Goal: Task Accomplishment & Management: Use online tool/utility

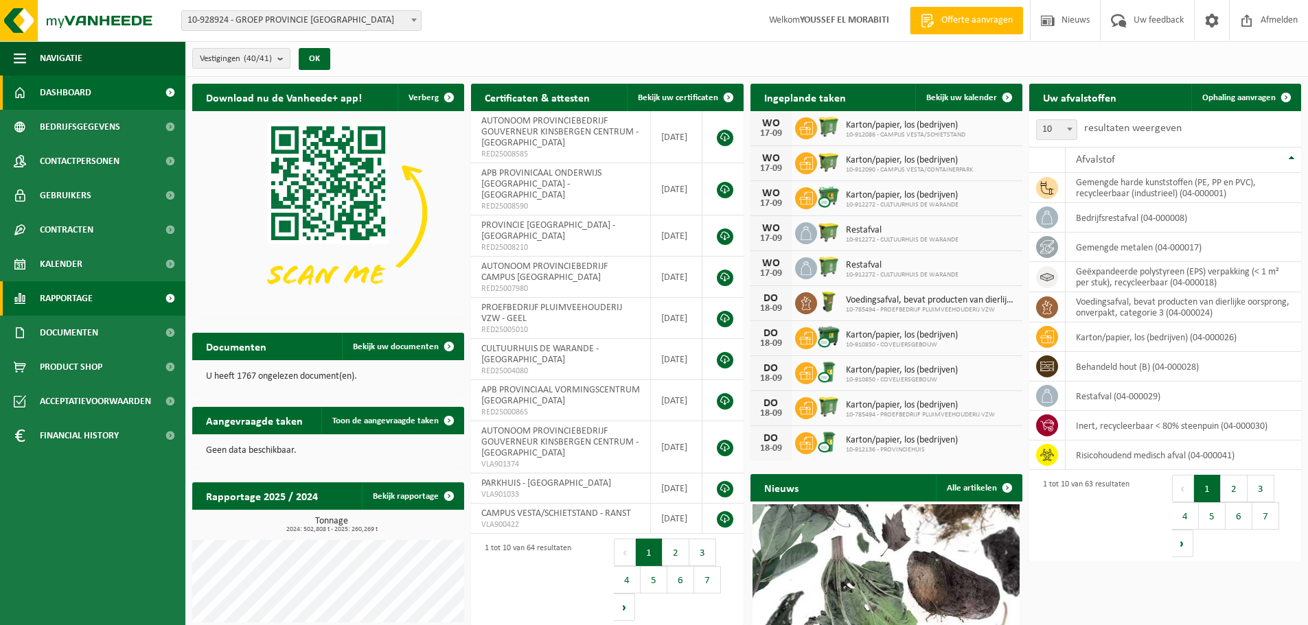
click at [106, 296] on link "Rapportage" at bounding box center [92, 298] width 185 height 34
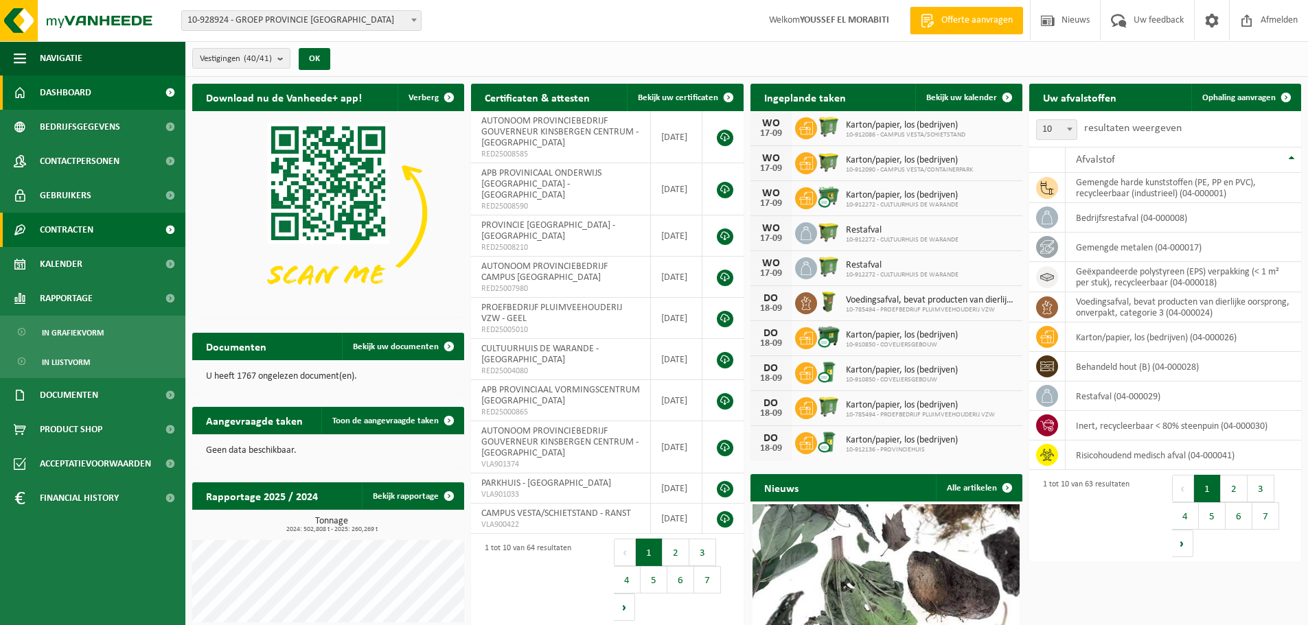
click at [174, 227] on span at bounding box center [169, 230] width 31 height 34
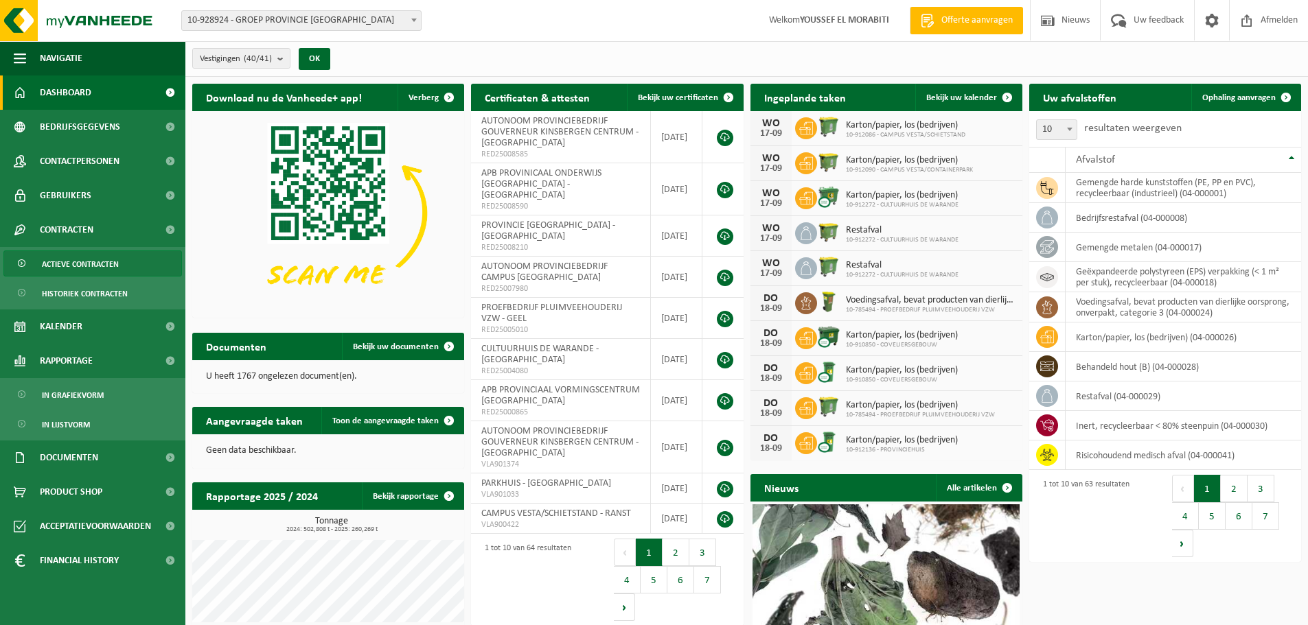
click at [110, 260] on span "Actieve contracten" at bounding box center [80, 264] width 77 height 26
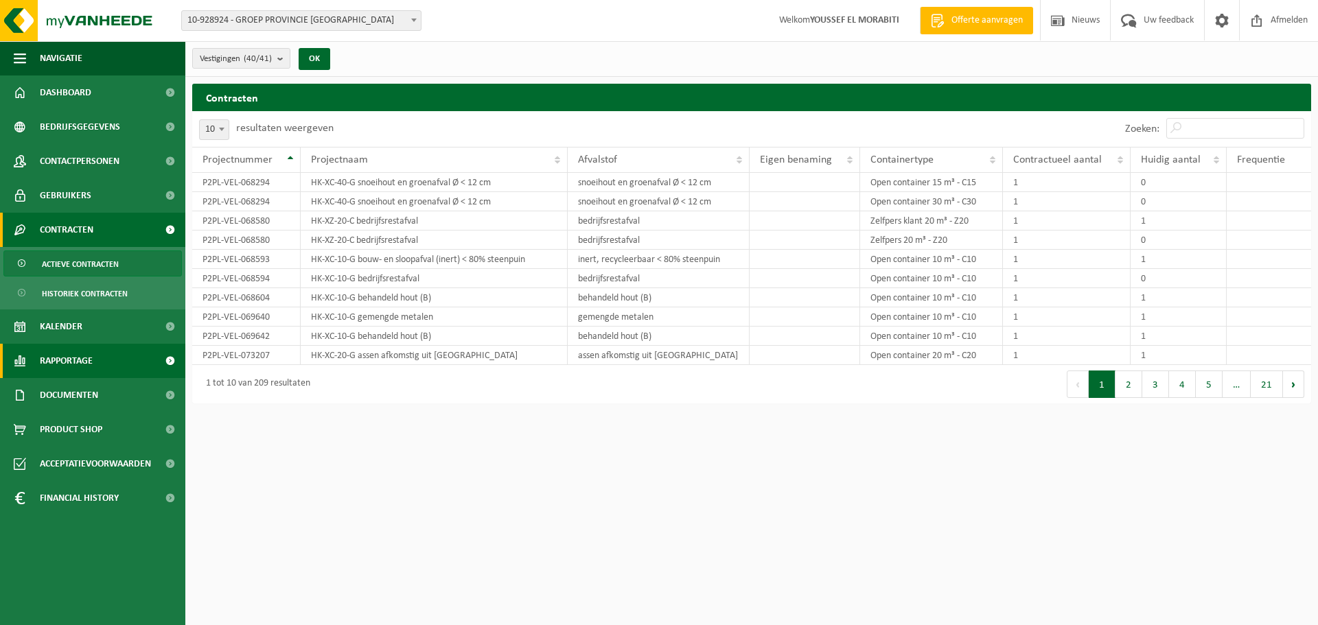
click at [90, 354] on span "Rapportage" at bounding box center [66, 361] width 53 height 34
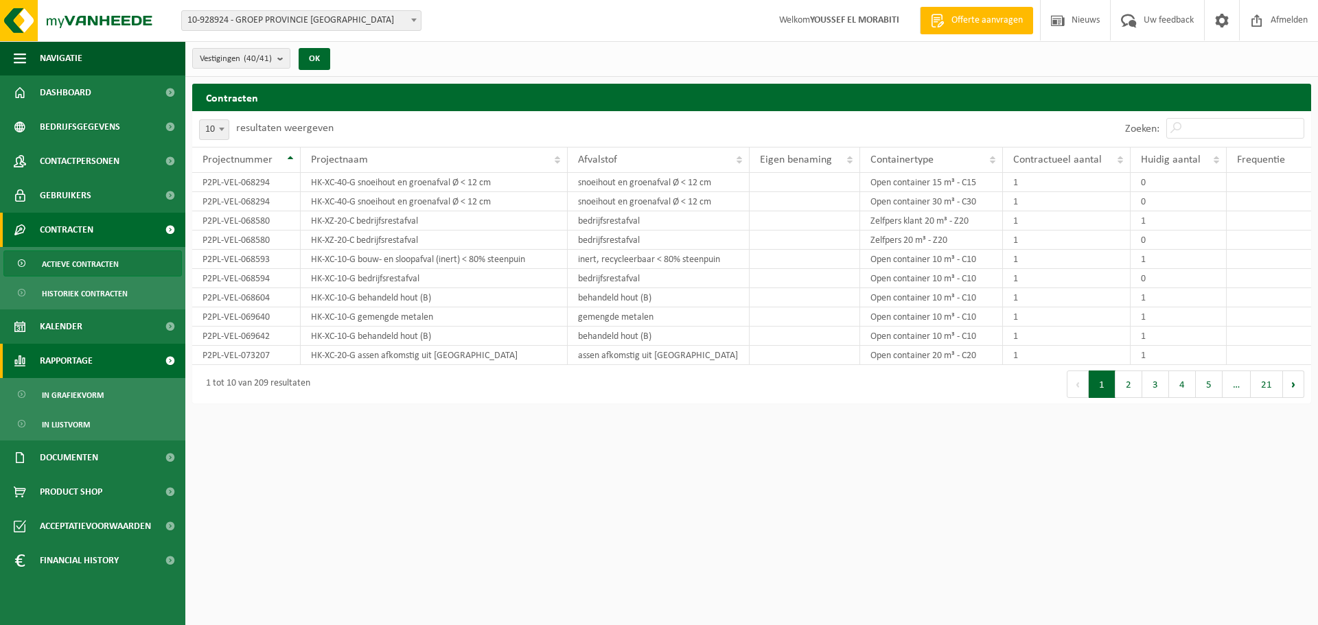
click at [170, 358] on span at bounding box center [169, 361] width 31 height 34
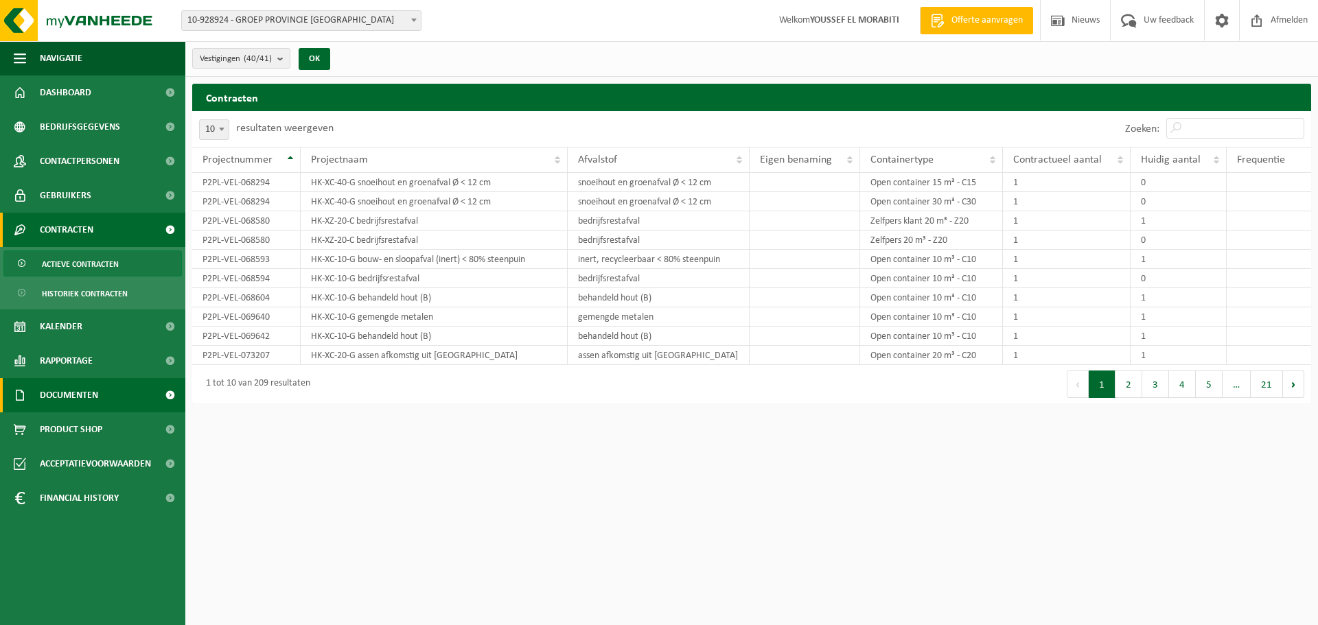
click at [169, 384] on span at bounding box center [169, 395] width 31 height 34
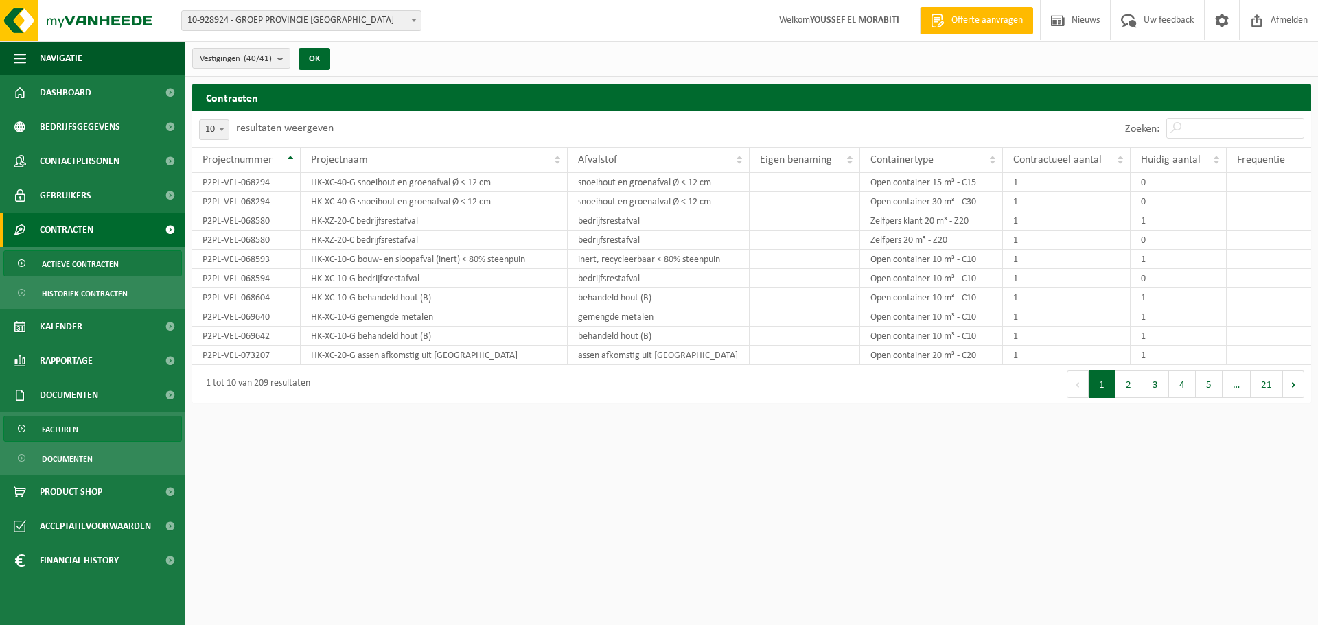
click at [63, 426] on span "Facturen" at bounding box center [60, 430] width 36 height 26
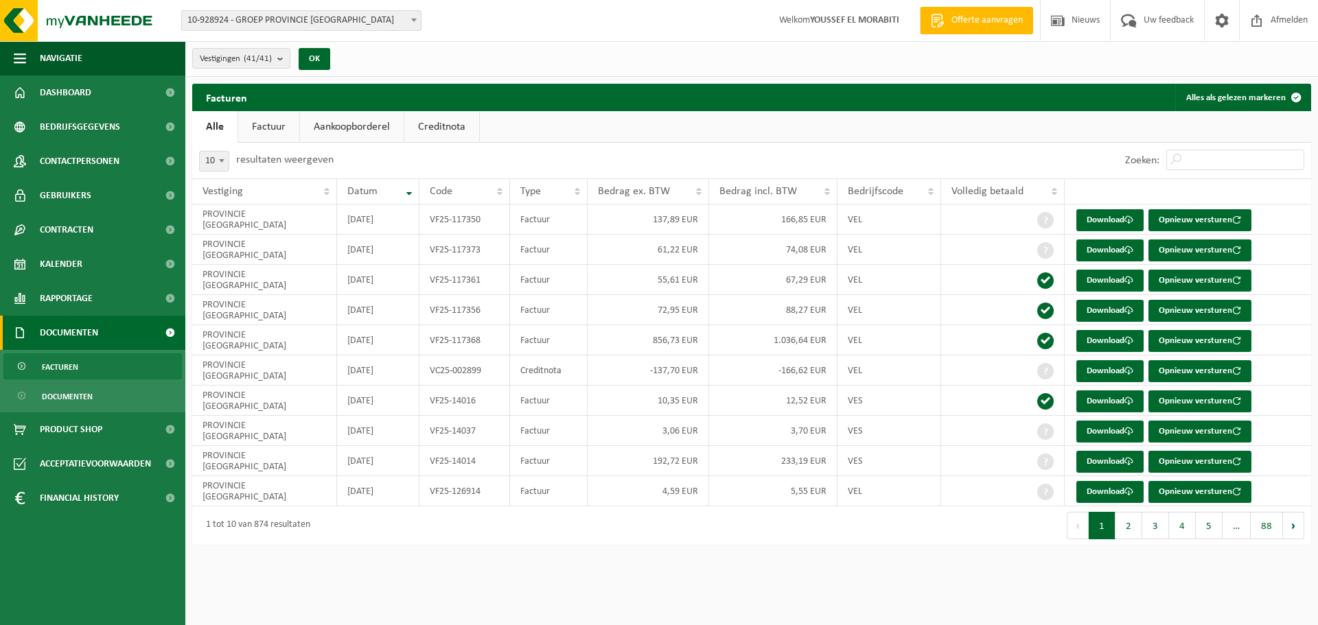
click at [264, 126] on link "Factuur" at bounding box center [268, 127] width 61 height 32
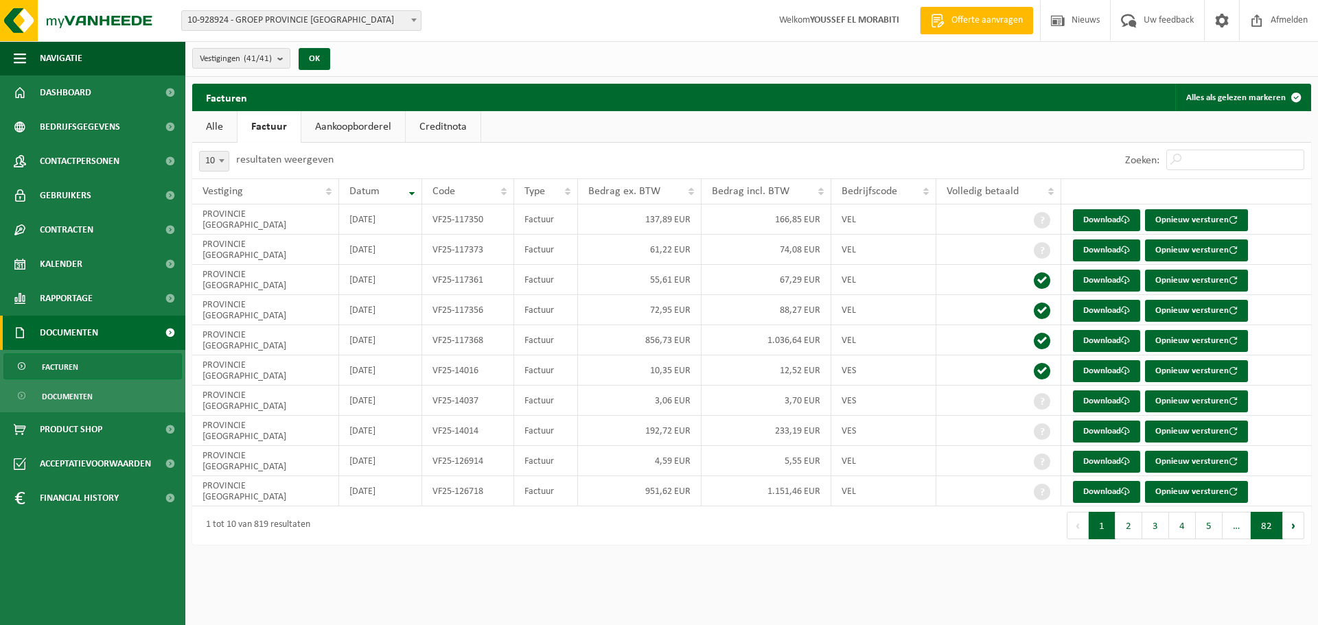
click at [1267, 531] on button "82" at bounding box center [1267, 525] width 32 height 27
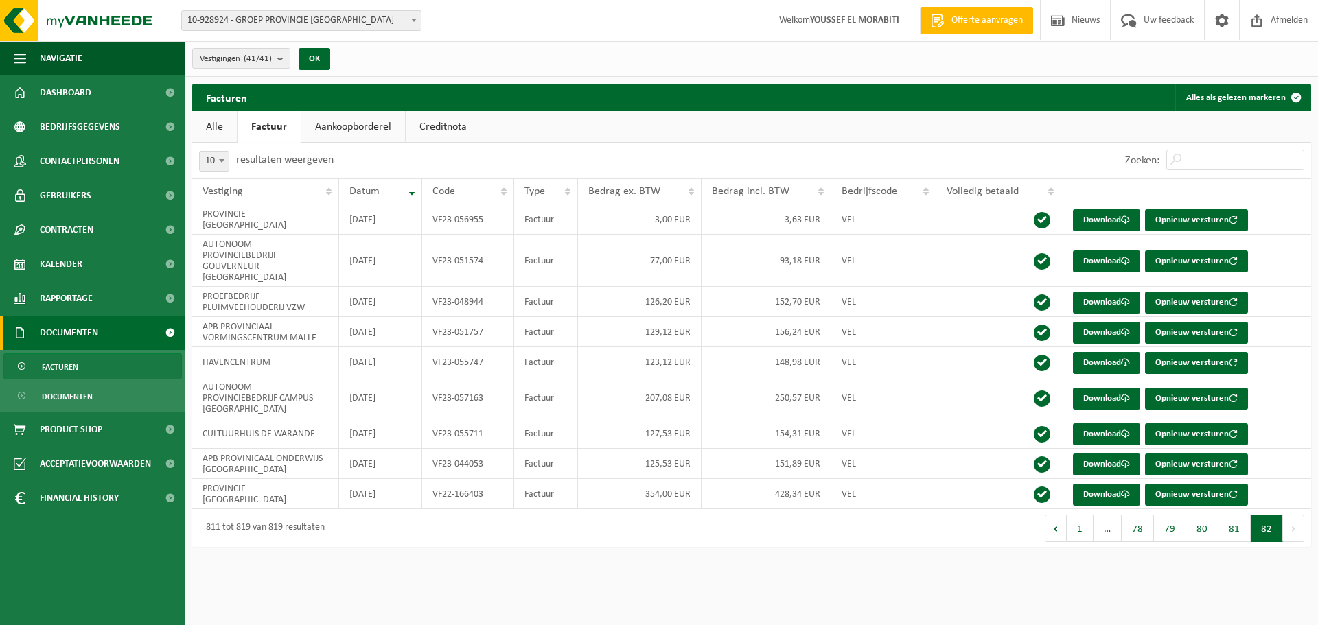
click at [1267, 531] on div "Facturen Alles als gelezen markeren Even geduld. Door de grote hoeveelheid gege…" at bounding box center [751, 319] width 1133 height 471
click at [1082, 515] on button "1" at bounding box center [1080, 528] width 27 height 27
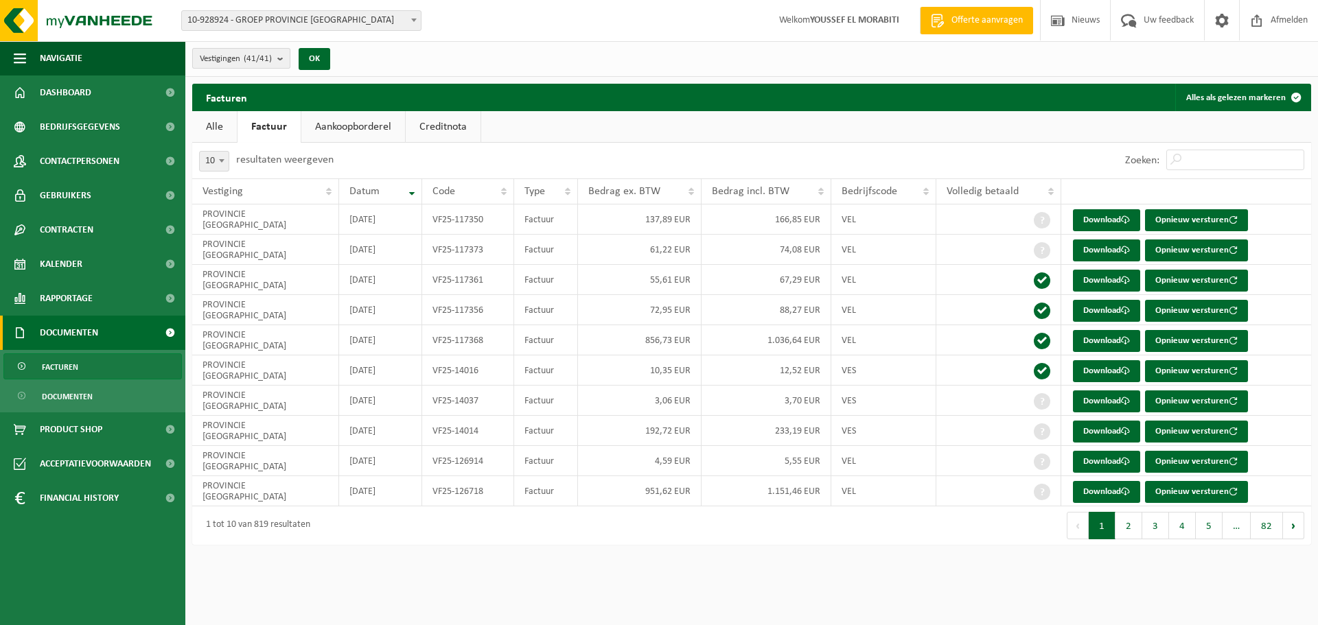
click at [285, 55] on b "submit" at bounding box center [283, 58] width 12 height 19
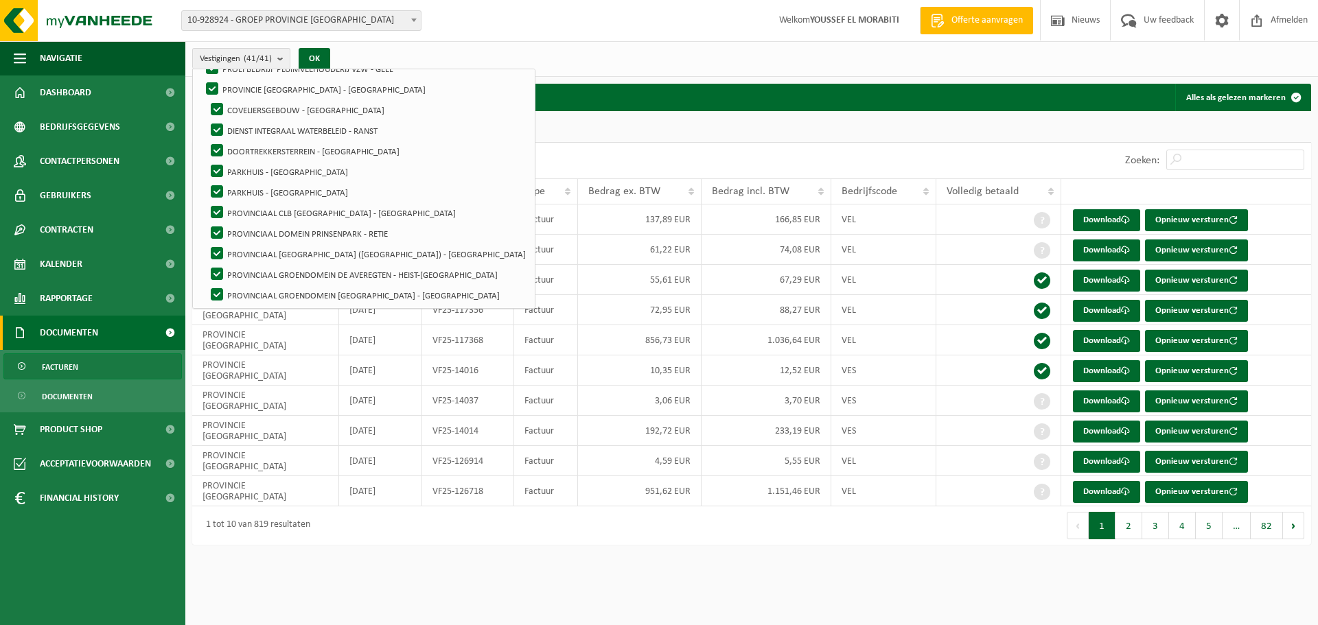
scroll to position [660, 0]
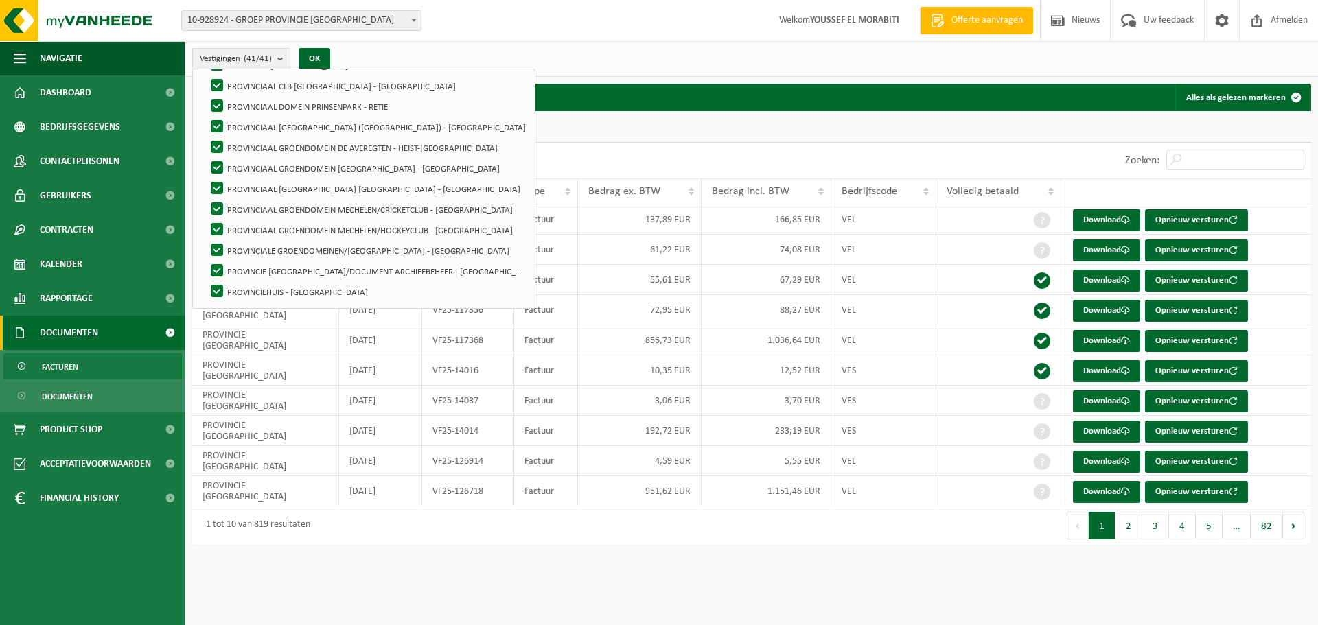
click at [356, 591] on html "Vestiging: 10-928924 - GROEP PROVINCIE ANTWERPEN 10-914029 - APB POA CVO VITANT…" at bounding box center [659, 312] width 1318 height 625
click at [101, 498] on span "Financial History" at bounding box center [79, 498] width 79 height 34
click at [65, 557] on span "In lijstvorm" at bounding box center [66, 562] width 48 height 26
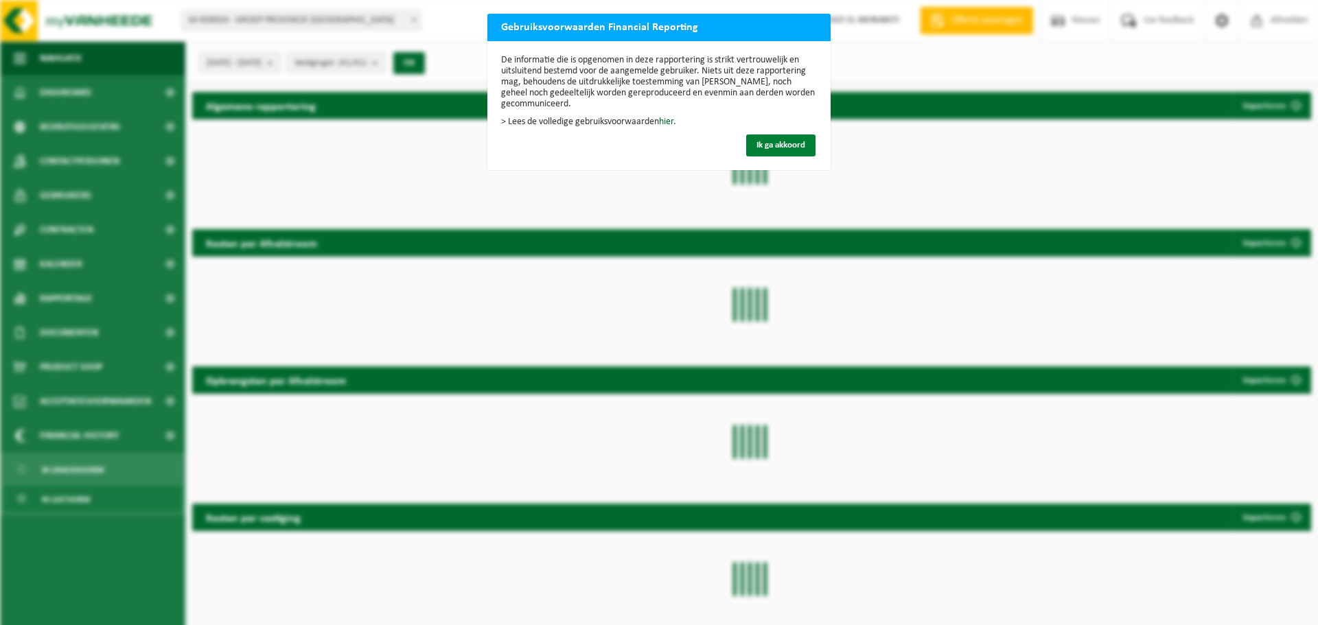
click at [779, 150] on span "Ik ga akkoord" at bounding box center [780, 145] width 49 height 9
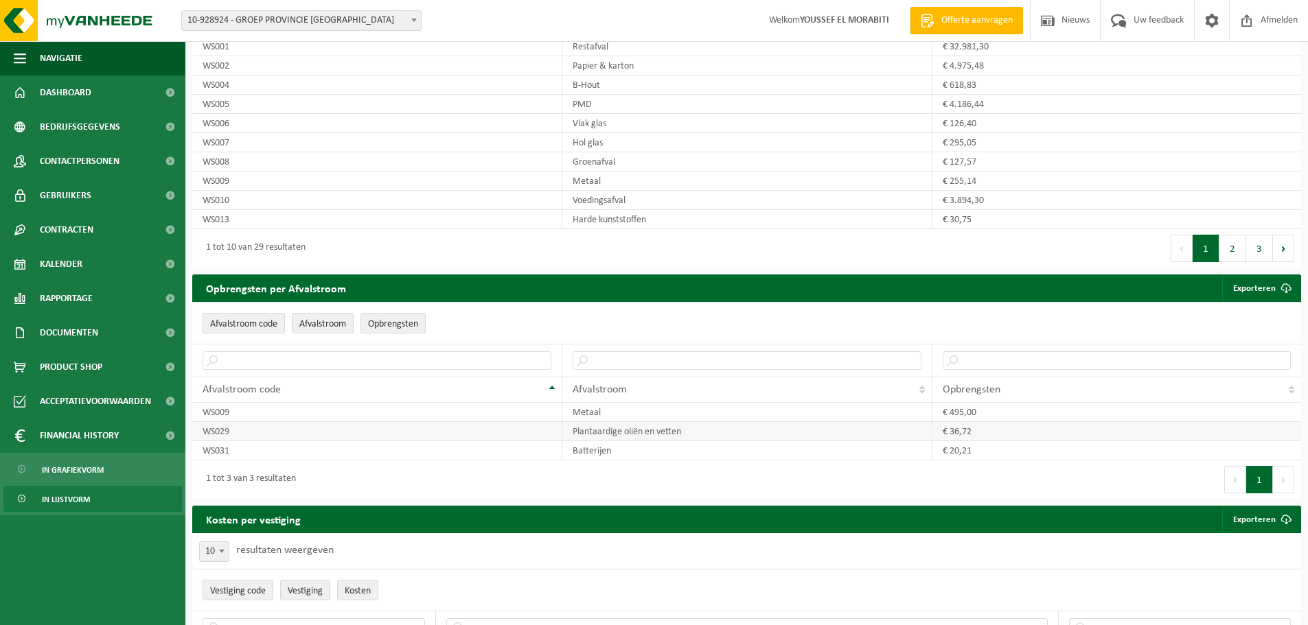
scroll to position [745, 0]
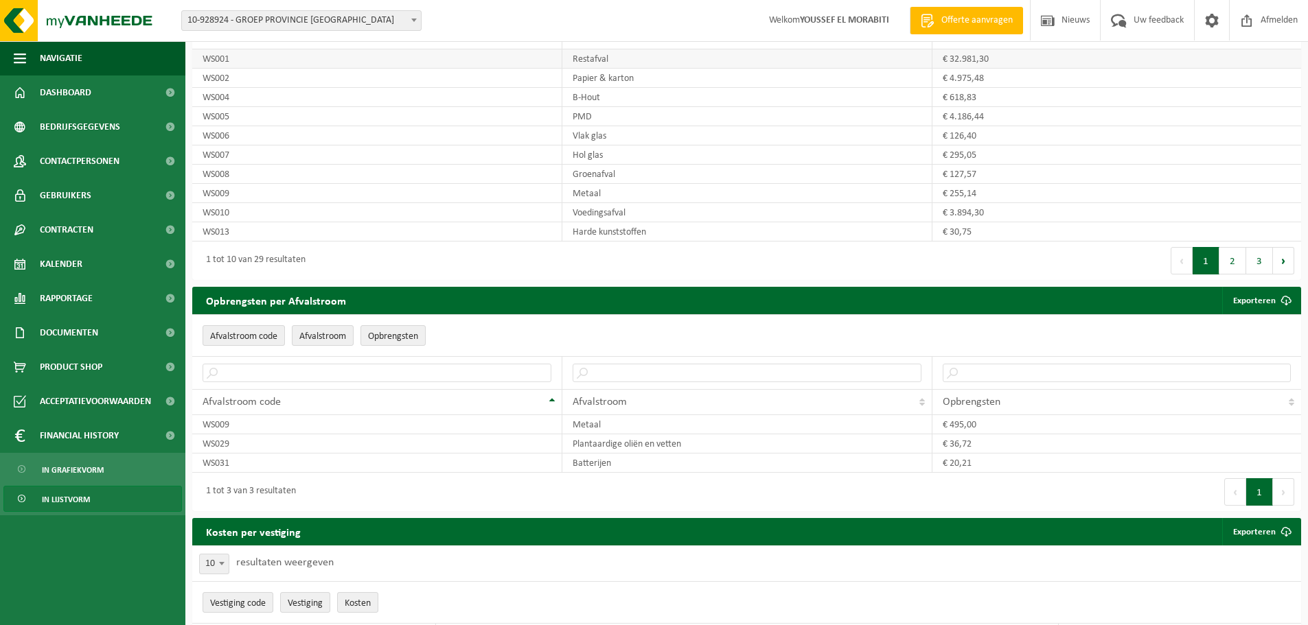
click at [849, 69] on td "Restafval" at bounding box center [747, 58] width 370 height 19
click at [846, 69] on td "Restafval" at bounding box center [747, 58] width 370 height 19
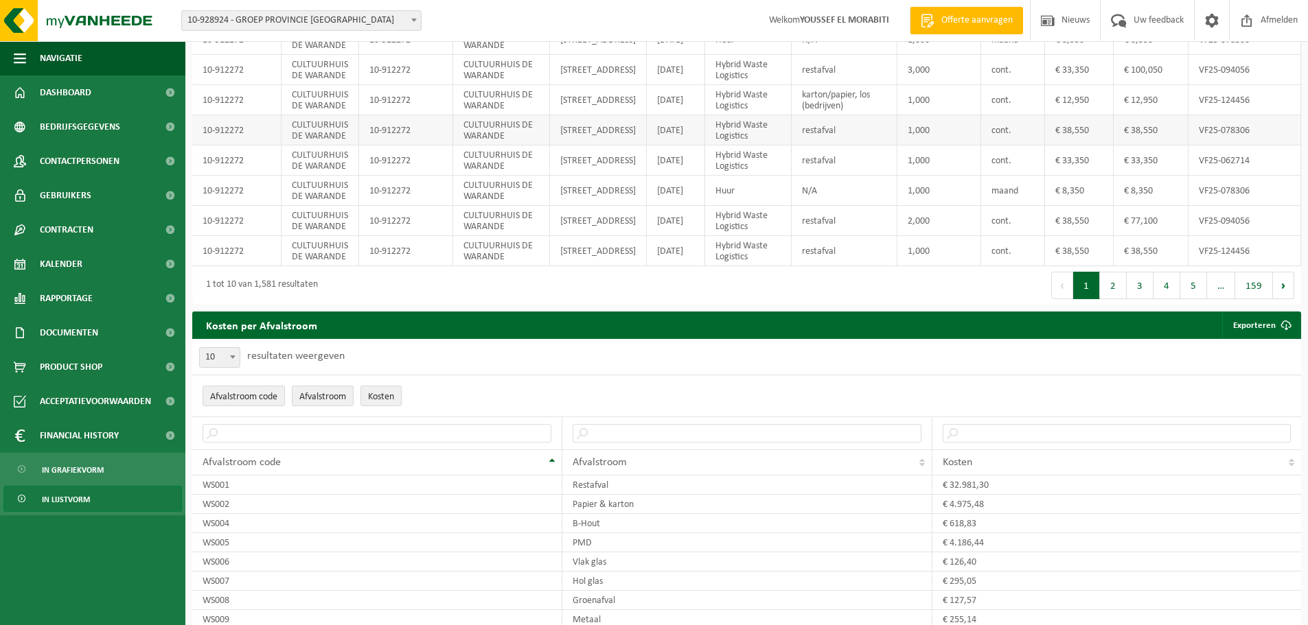
scroll to position [343, 0]
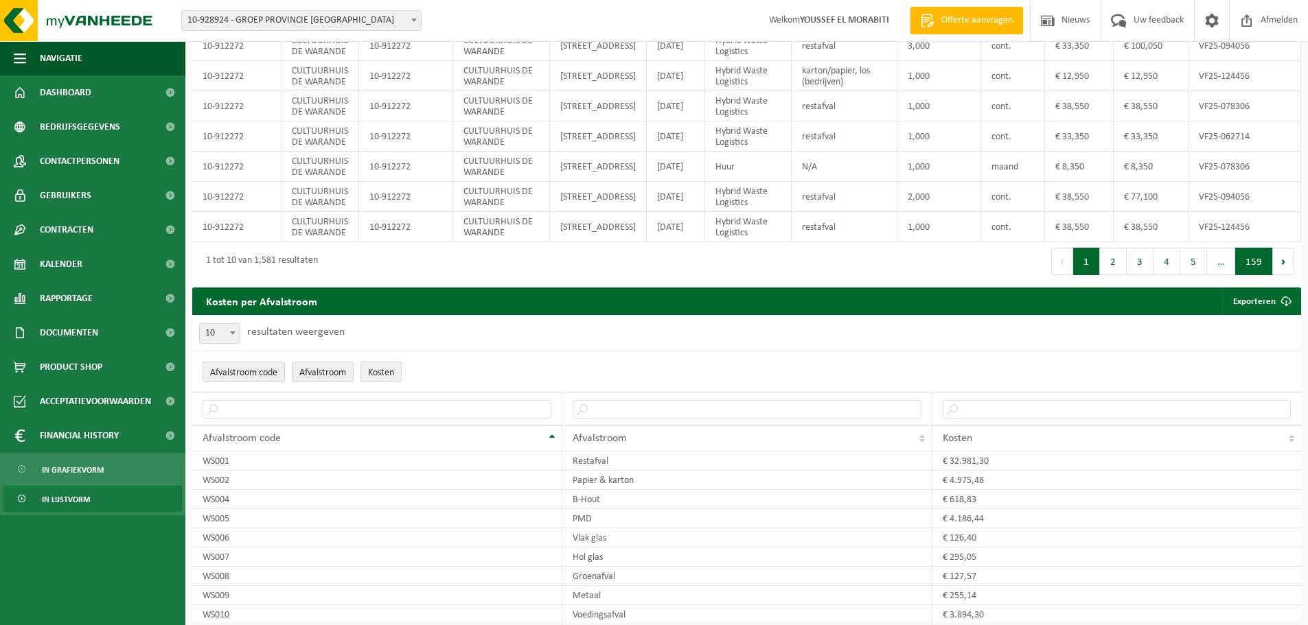
click at [1262, 275] on button "159" at bounding box center [1254, 261] width 38 height 27
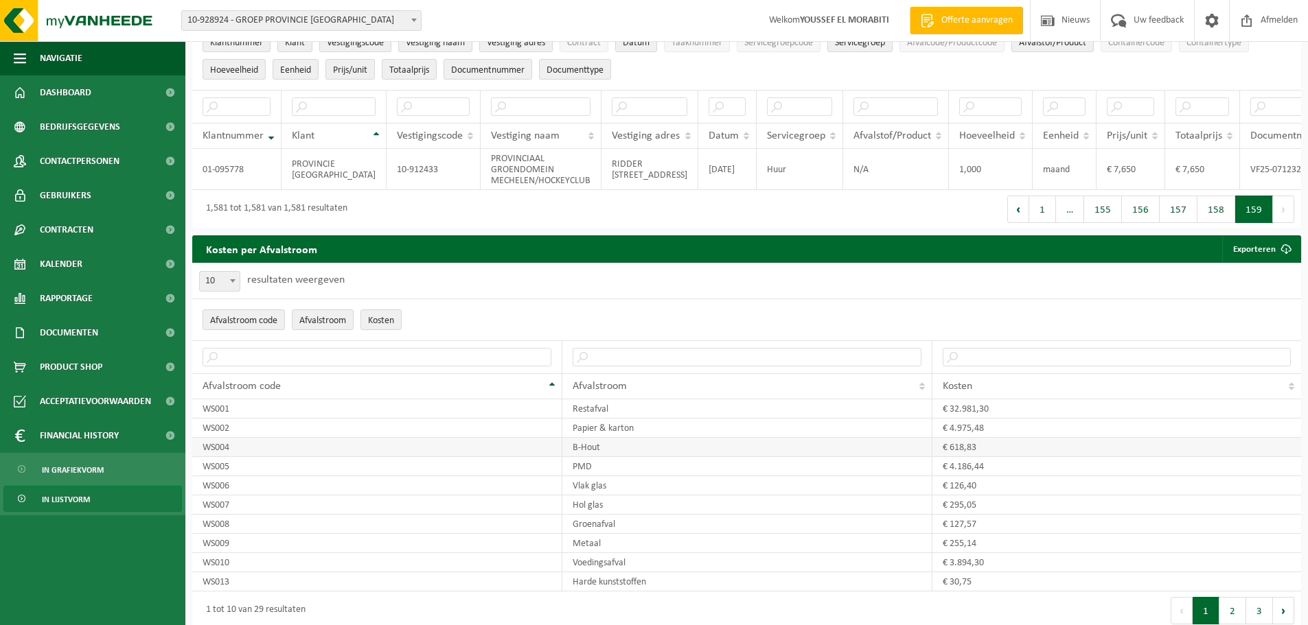
scroll to position [206, 0]
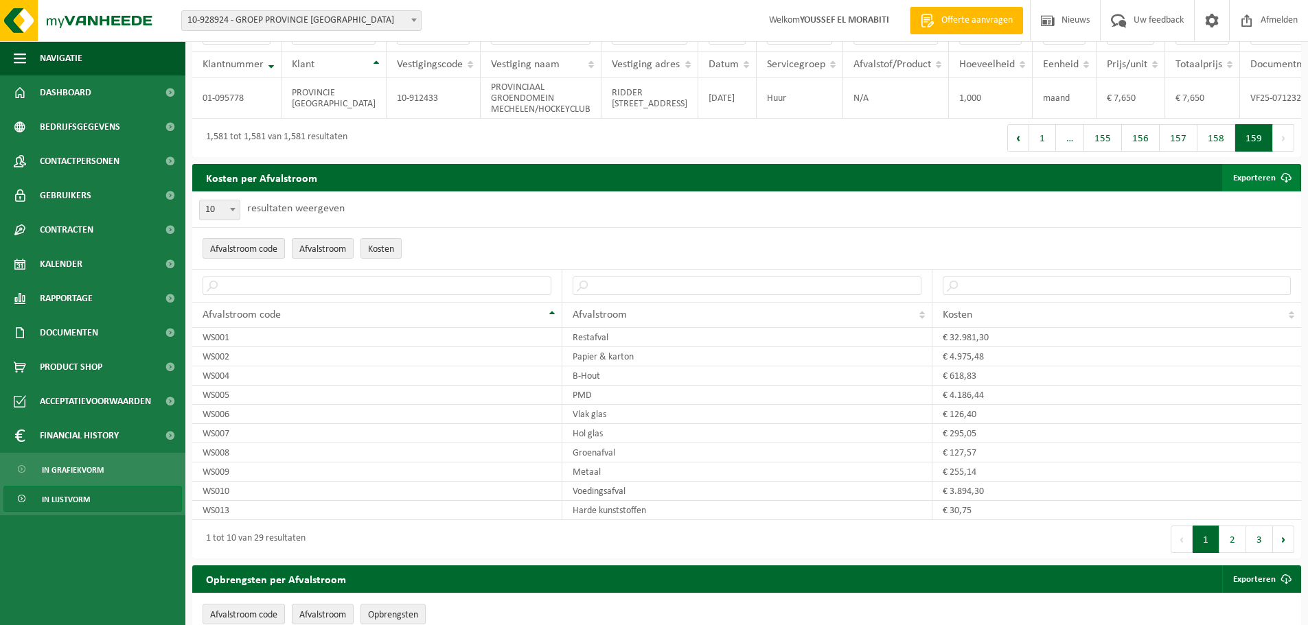
click at [1252, 190] on link "Exporteren" at bounding box center [1261, 177] width 78 height 27
click at [319, 255] on span "Afvalstroom" at bounding box center [322, 249] width 47 height 10
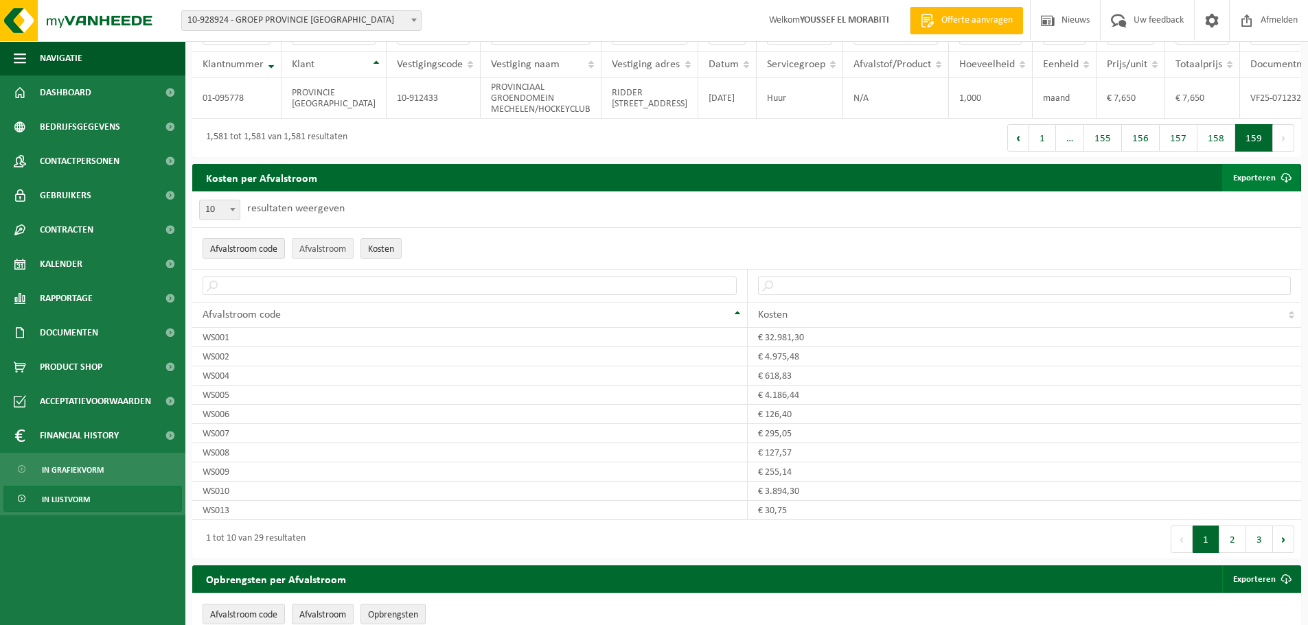
click at [319, 255] on span "Afvalstroom" at bounding box center [322, 249] width 47 height 10
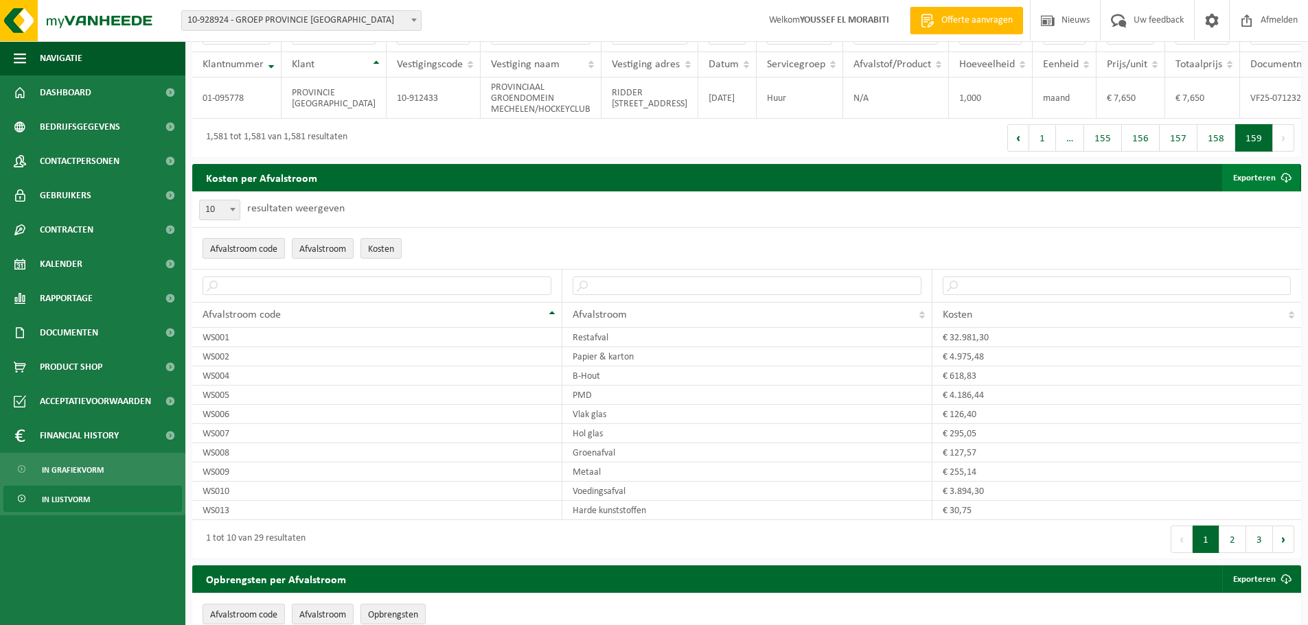
click at [263, 255] on span "Afvalstroom code" at bounding box center [243, 249] width 67 height 10
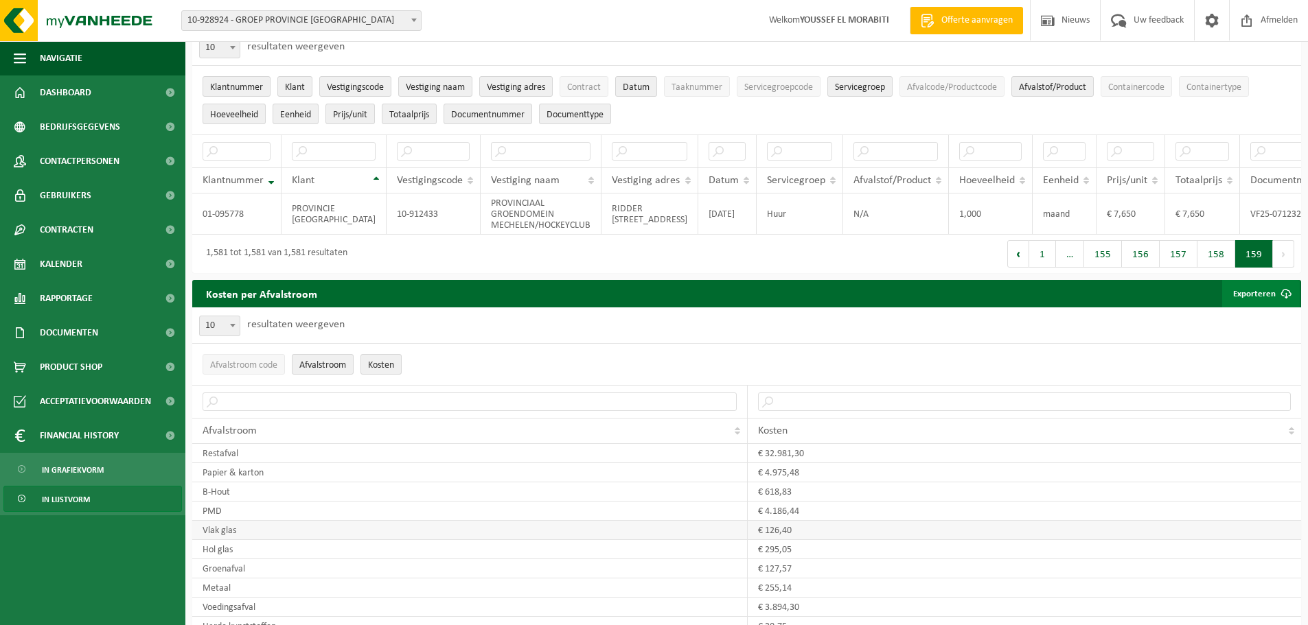
scroll to position [0, 0]
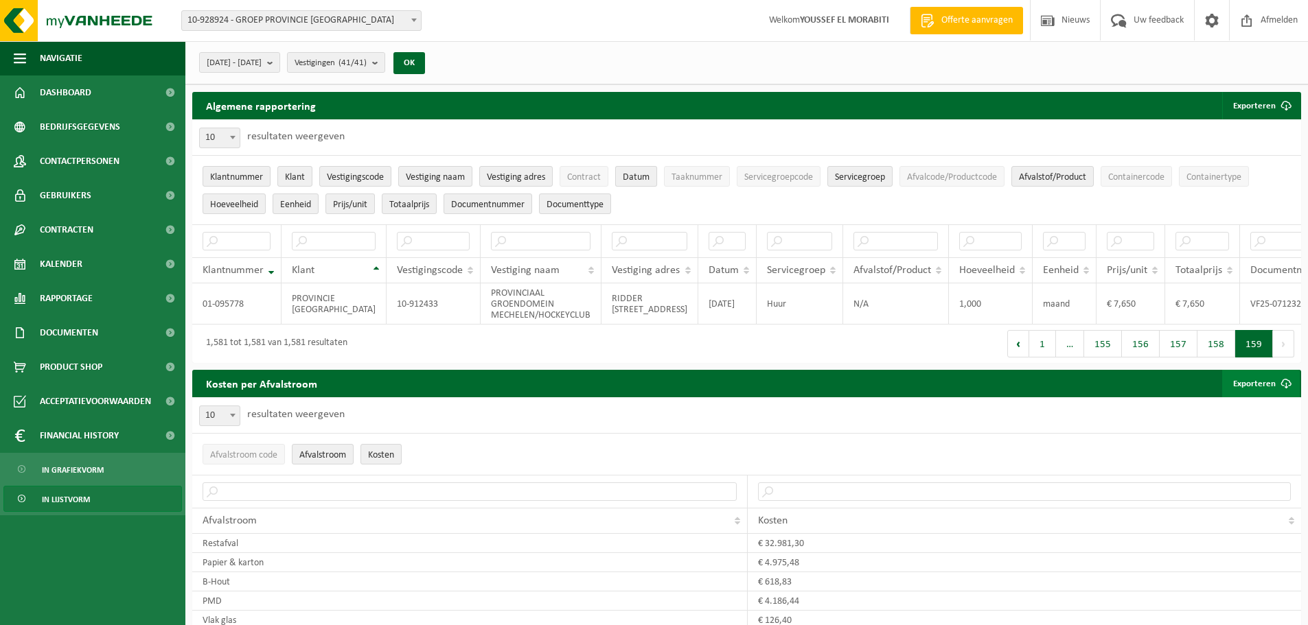
click at [633, 178] on span "Datum" at bounding box center [636, 177] width 27 height 10
click at [329, 25] on span "10-928924 - GROEP PROVINCIE [GEOGRAPHIC_DATA]" at bounding box center [301, 20] width 239 height 19
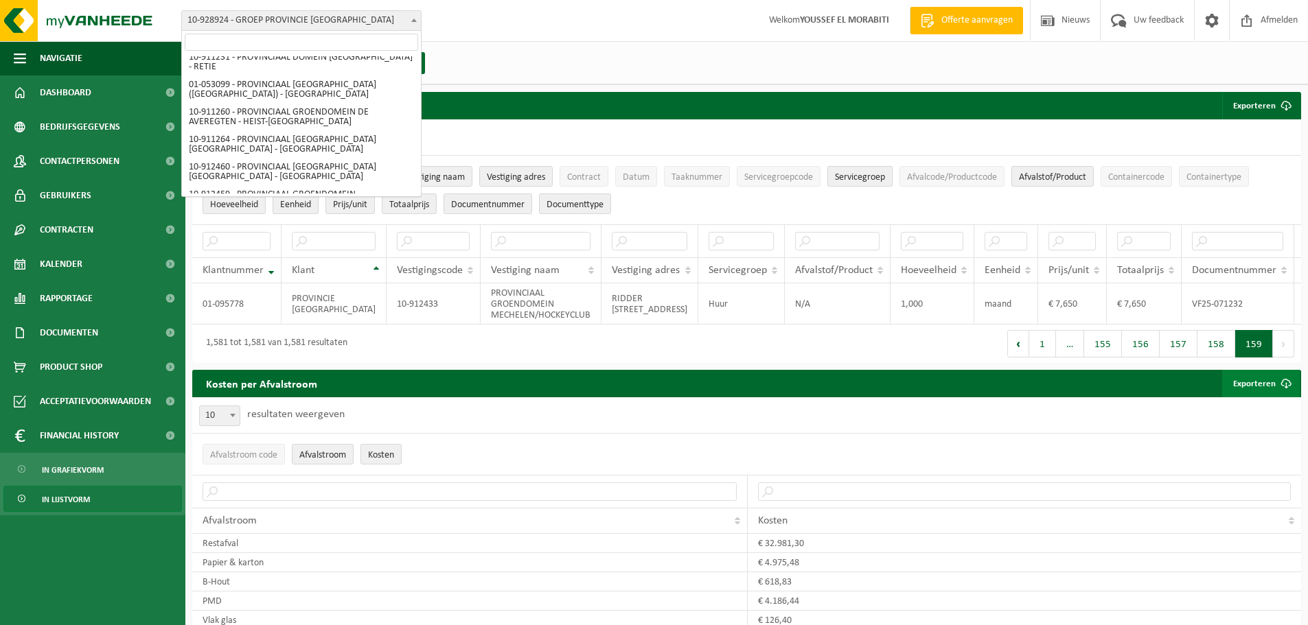
scroll to position [798, 0]
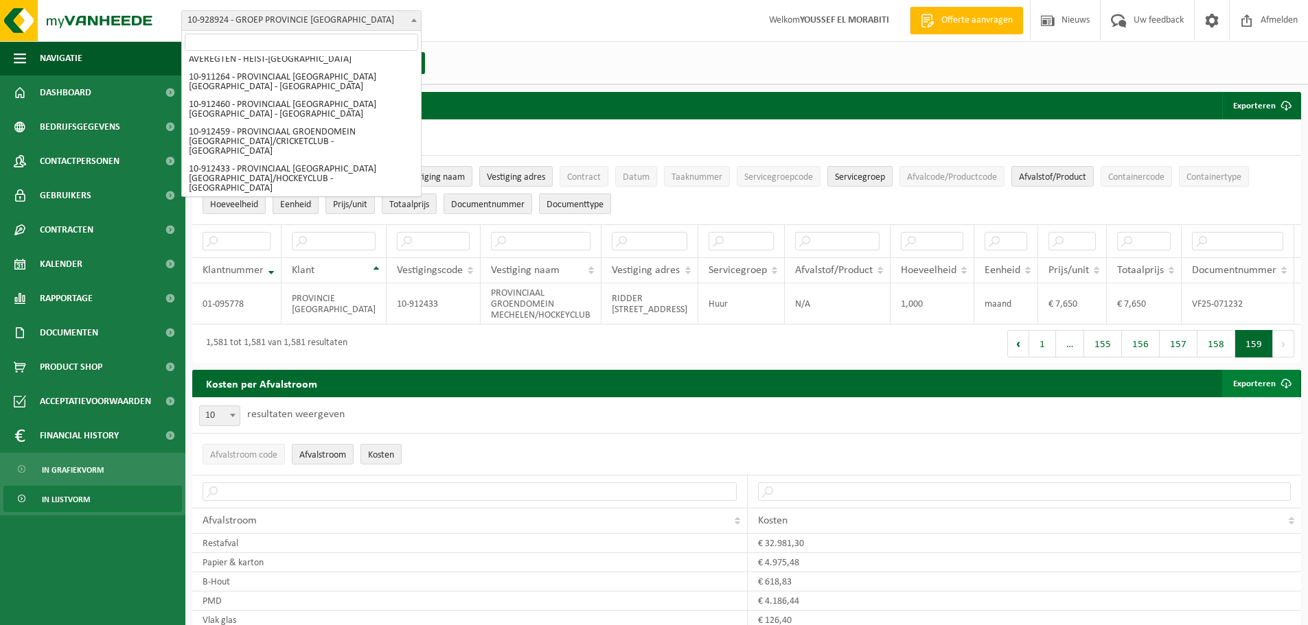
select select "125441"
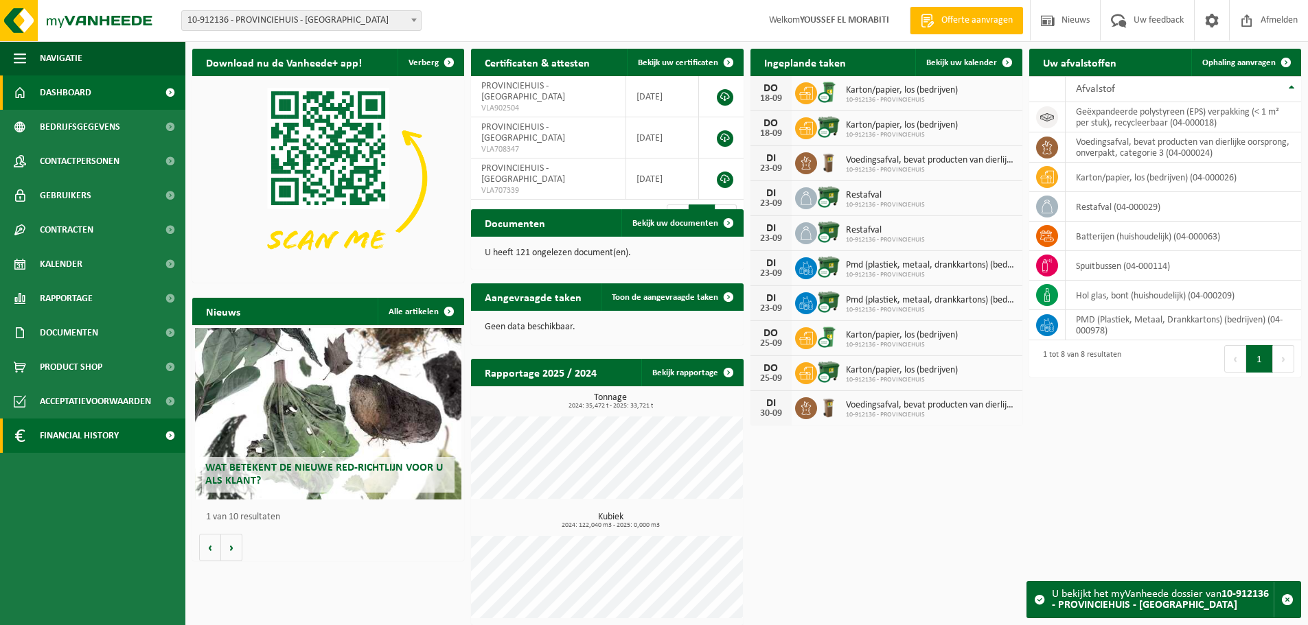
click at [70, 436] on span "Financial History" at bounding box center [79, 436] width 79 height 34
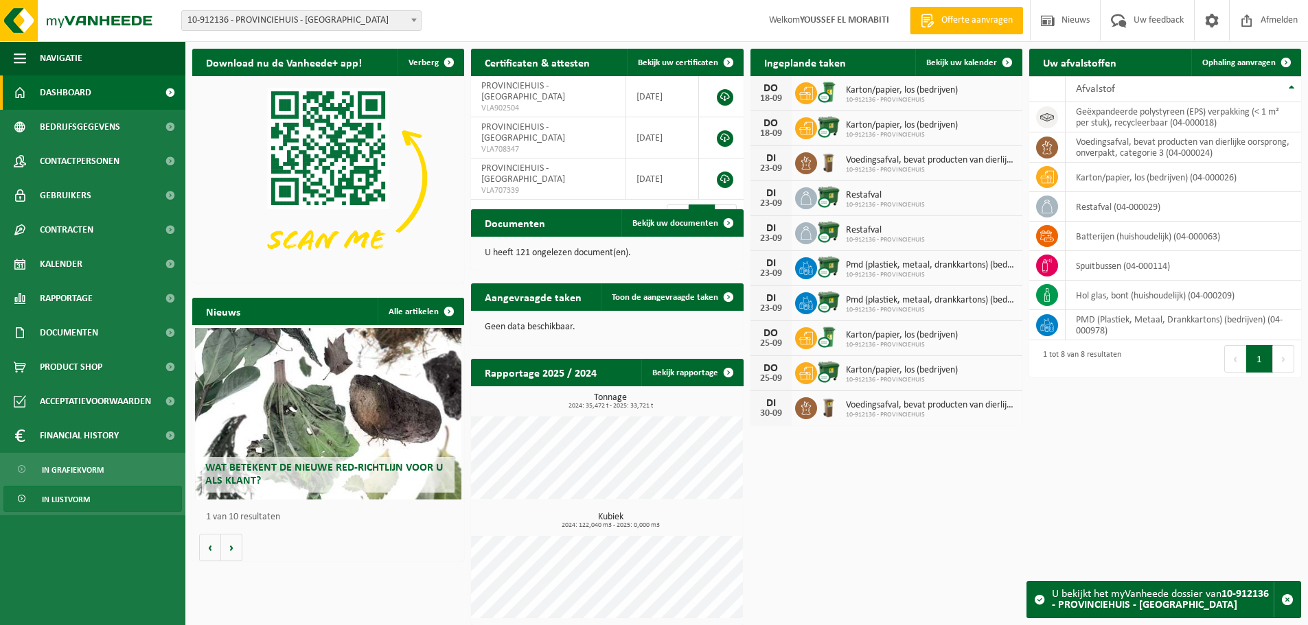
click at [65, 497] on span "In lijstvorm" at bounding box center [66, 500] width 48 height 26
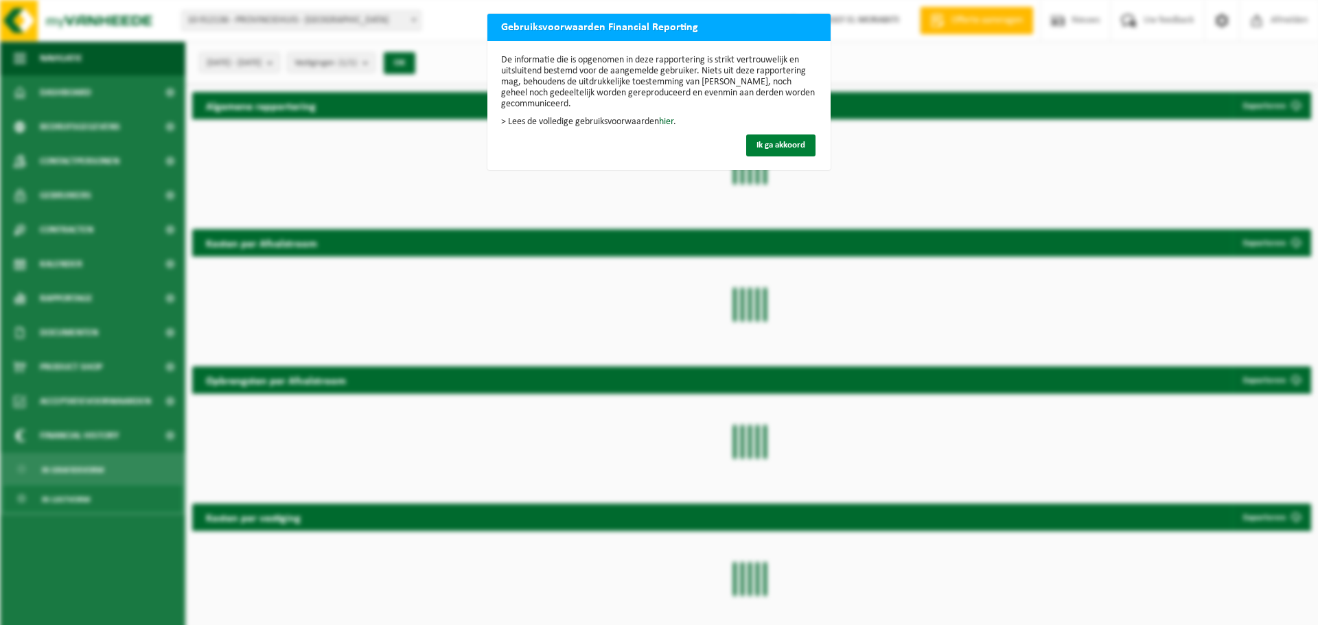
click at [778, 146] on span "Ik ga akkoord" at bounding box center [780, 145] width 49 height 9
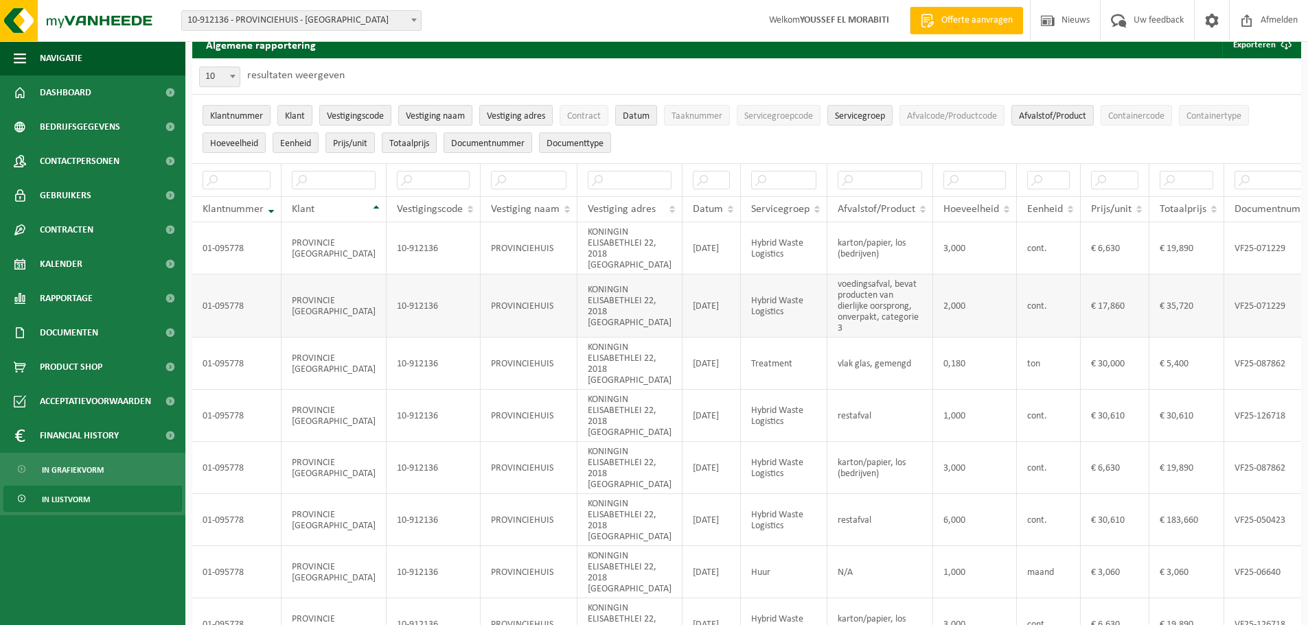
scroll to position [206, 0]
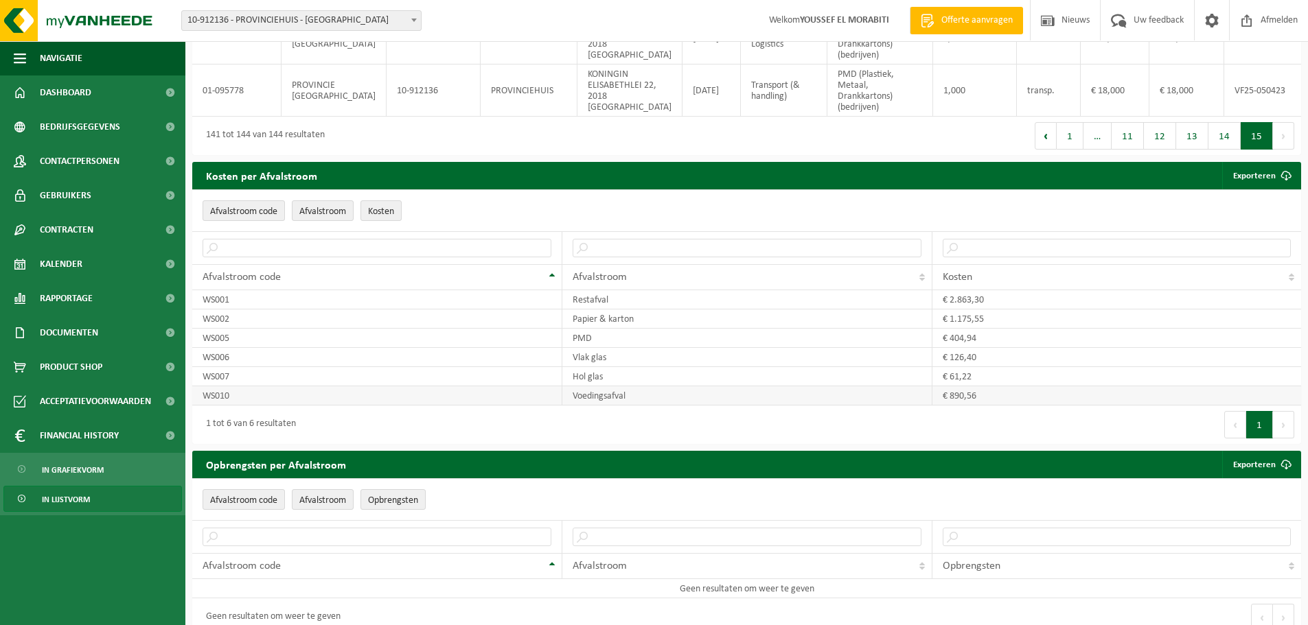
scroll to position [366, 0]
